Goal: Information Seeking & Learning: Learn about a topic

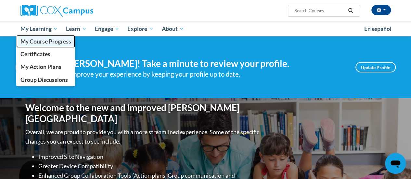
click at [42, 39] on span "My Course Progress" at bounding box center [45, 41] width 51 height 7
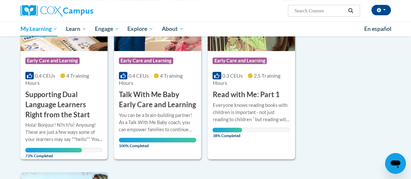
scroll to position [134, 0]
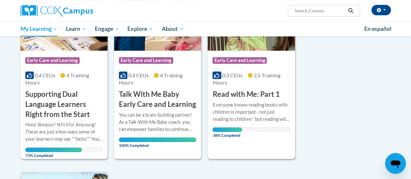
click at [244, 87] on div "Course Category: Early Care and Learning 0.3 CEUs 2.5 Training Hours COURSE Rea…" at bounding box center [250, 75] width 87 height 49
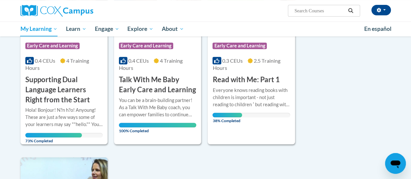
scroll to position [149, 0]
click at [43, 92] on h3 "Supporting Dual Language Learners Right from the Start" at bounding box center [63, 89] width 77 height 30
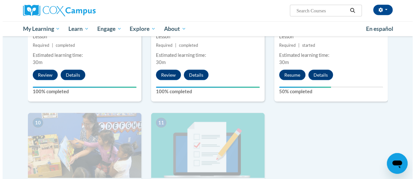
scroll to position [628, 0]
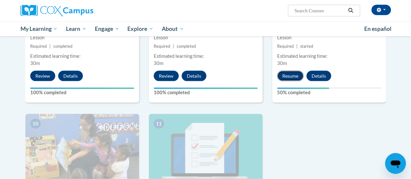
click at [290, 73] on button "Resume" at bounding box center [290, 76] width 26 height 10
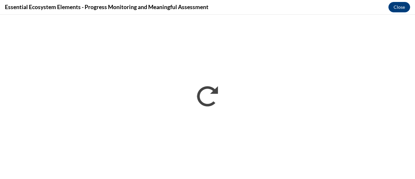
scroll to position [0, 0]
